Goal: Task Accomplishment & Management: Manage account settings

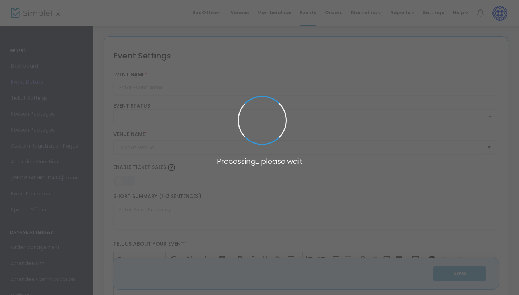
type input "Public Tour of the Ongoing Exhibitions"
type textarea "Join a 45 minute tour of the Capital Jewish Museum's Ongoing Exhibitions!Tour i…"
type input "Buy Tickets"
type input "[PERSON_NAME] and [PERSON_NAME] Capital [GEOGRAPHIC_DATA]"
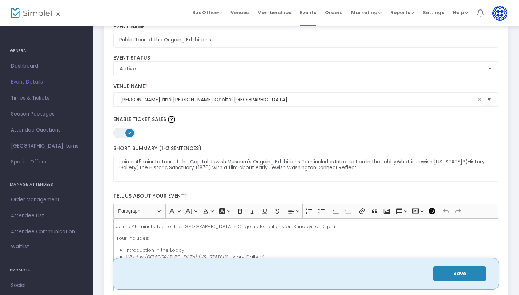
scroll to position [61, 0]
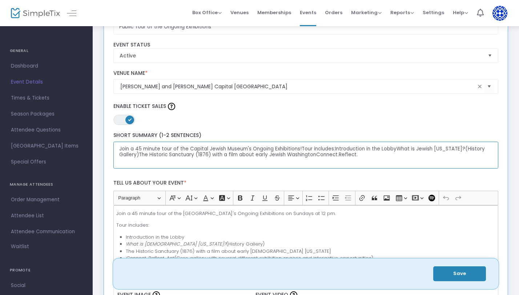
click at [186, 147] on textarea "Join a 45 minute tour of the Capital Jewish Museum's Ongoing Exhibitions!Tour i…" at bounding box center [305, 155] width 385 height 27
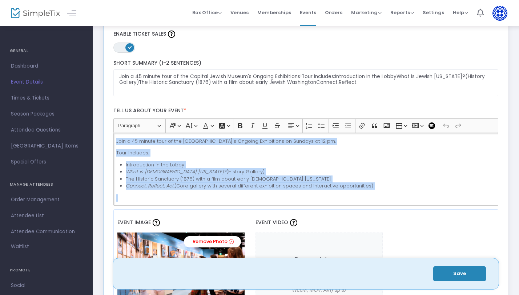
scroll to position [12, 0]
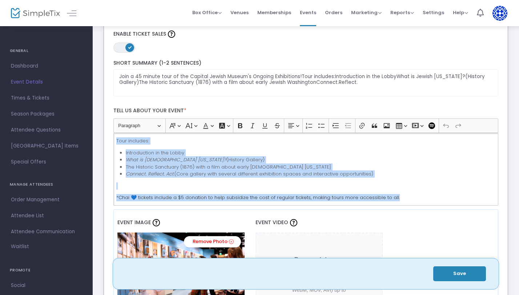
drag, startPoint x: 117, startPoint y: 141, endPoint x: 174, endPoint y: 205, distance: 85.7
click at [174, 205] on div "Join a 45 minute tour of the [GEOGRAPHIC_DATA]'s Ongoing Exhibitions on Sundays…" at bounding box center [305, 169] width 385 height 73
copy div "Join a 45 minute tour of the [GEOGRAPHIC_DATA]'s Ongoing Exhibitions on Sundays…"
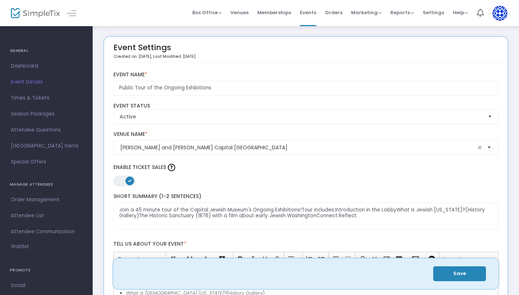
click at [233, 56] on div "Event Settings Created on: [DATE] , Last Modified: [DATE]" at bounding box center [306, 51] width 396 height 22
click at [311, 11] on span "Events" at bounding box center [308, 12] width 16 height 19
